Goal: Find specific page/section: Find specific page/section

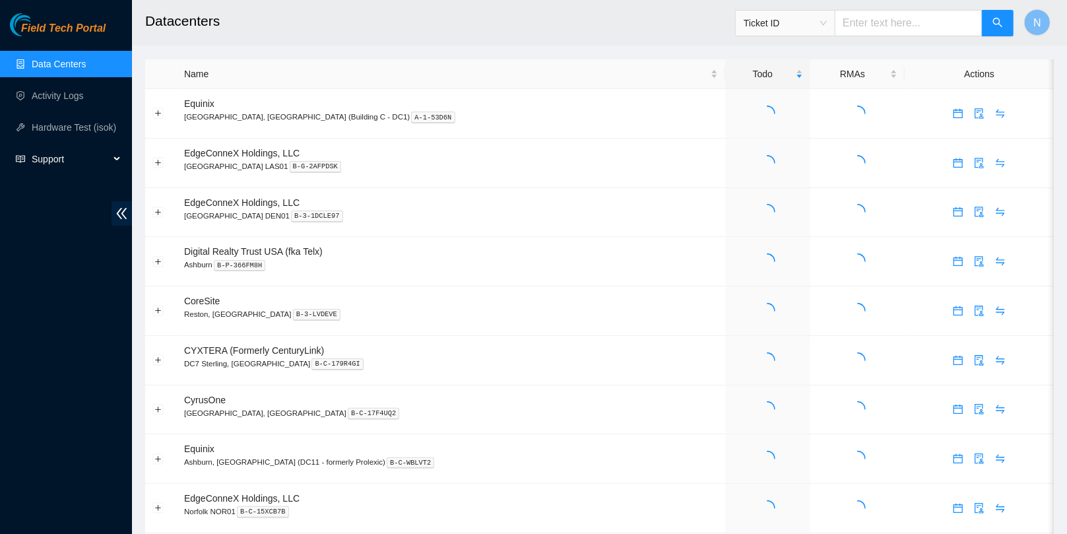
click at [80, 152] on span "Support" at bounding box center [71, 159] width 78 height 26
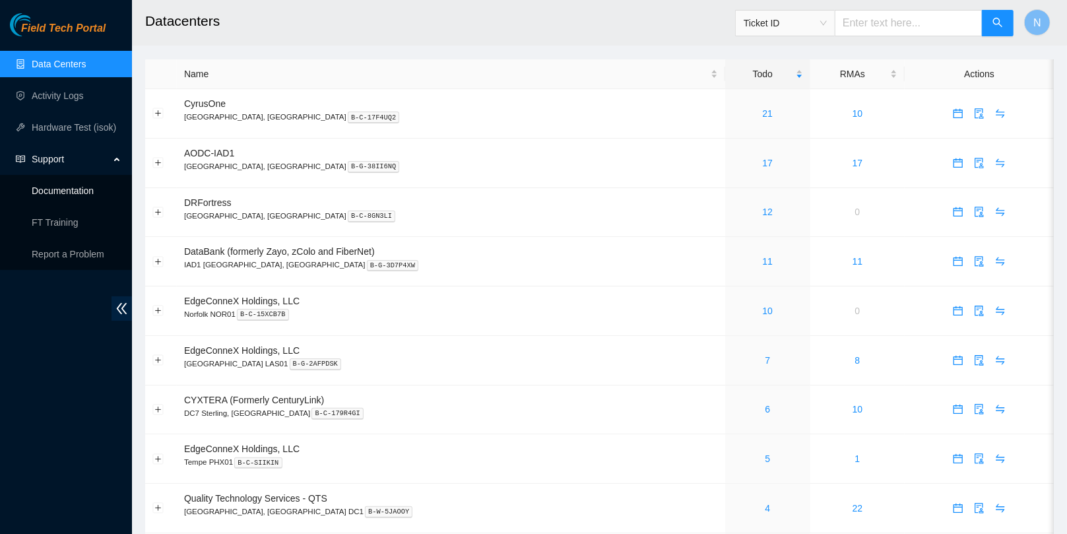
click at [89, 190] on link "Documentation" at bounding box center [63, 190] width 62 height 11
